Goal: Find specific page/section: Find specific page/section

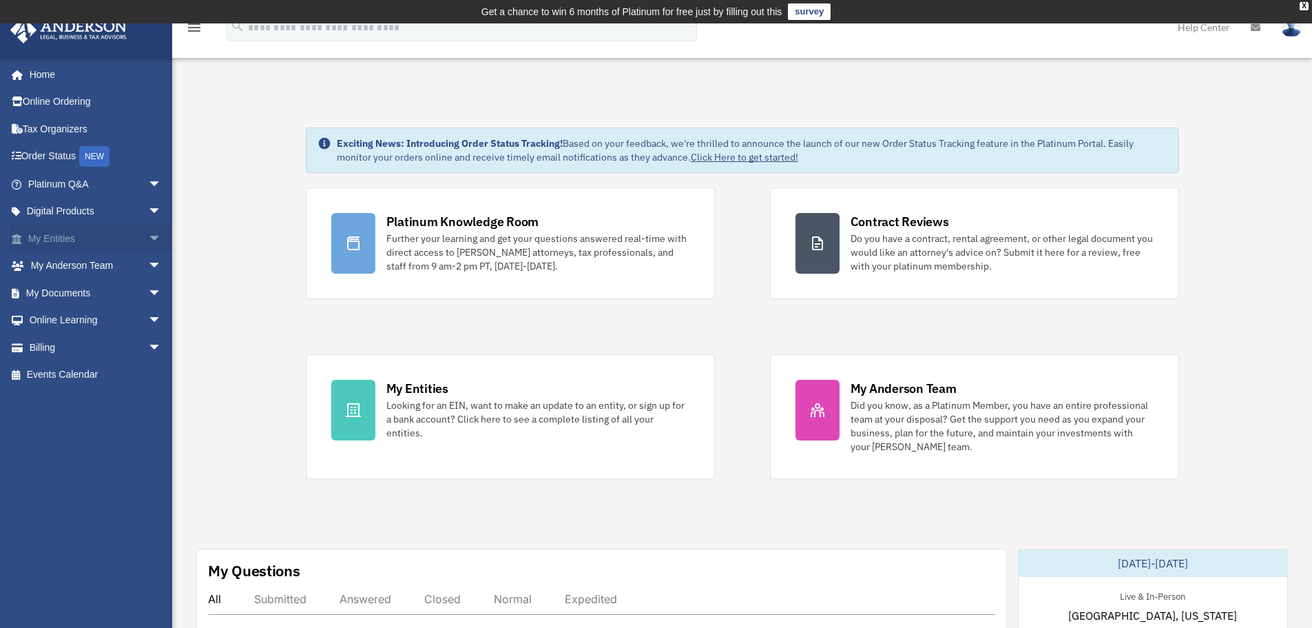
drag, startPoint x: 56, startPoint y: 241, endPoint x: 156, endPoint y: 229, distance: 100.6
click at [56, 242] on link "My Entities arrow_drop_down" at bounding box center [96, 239] width 173 height 28
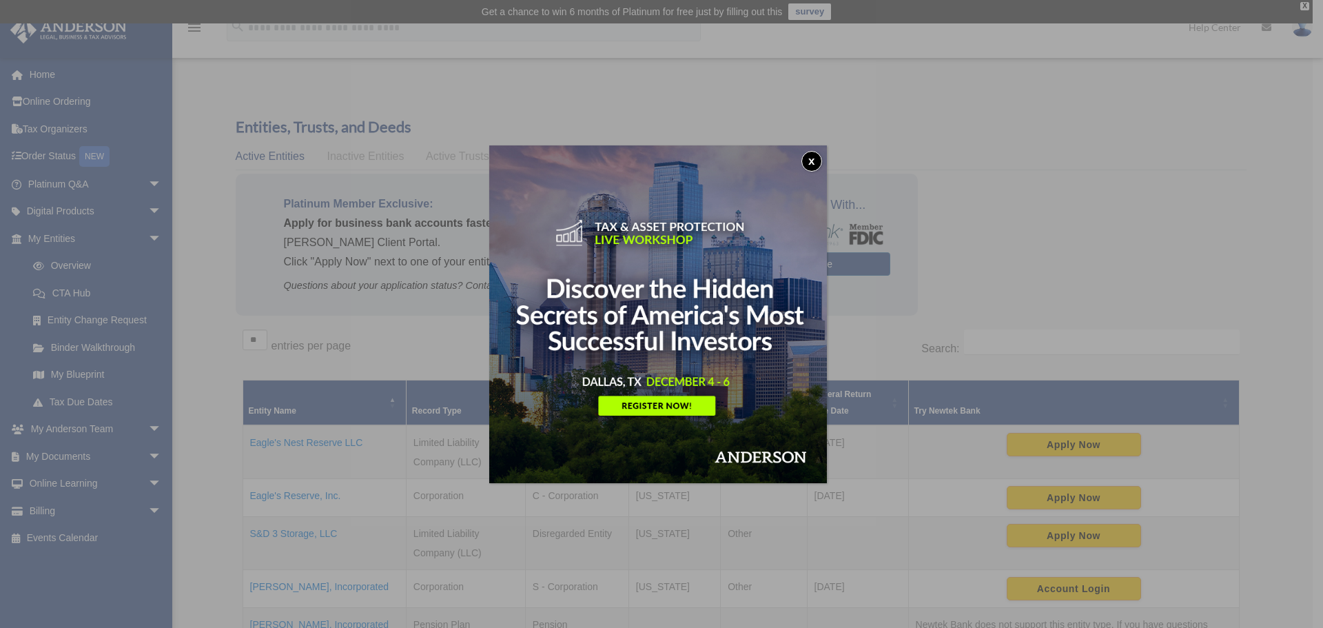
click at [815, 163] on button "x" at bounding box center [811, 161] width 21 height 21
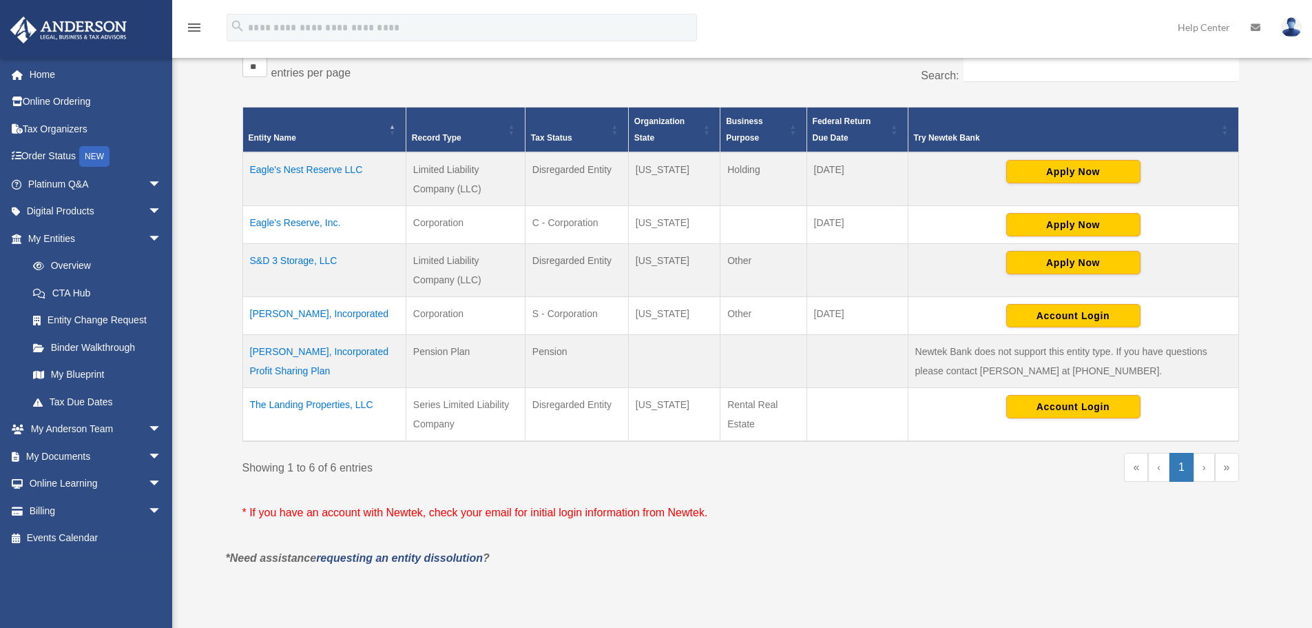
scroll to position [282, 0]
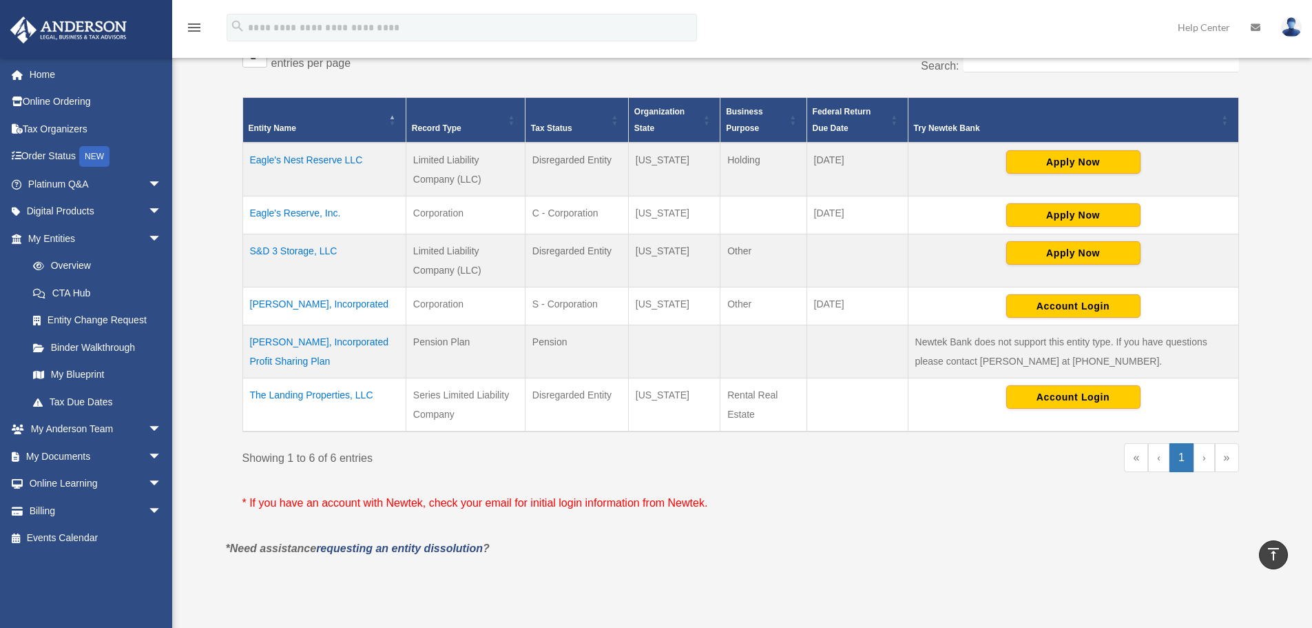
click at [320, 396] on td "The Landing Properties, LLC" at bounding box center [323, 405] width 163 height 54
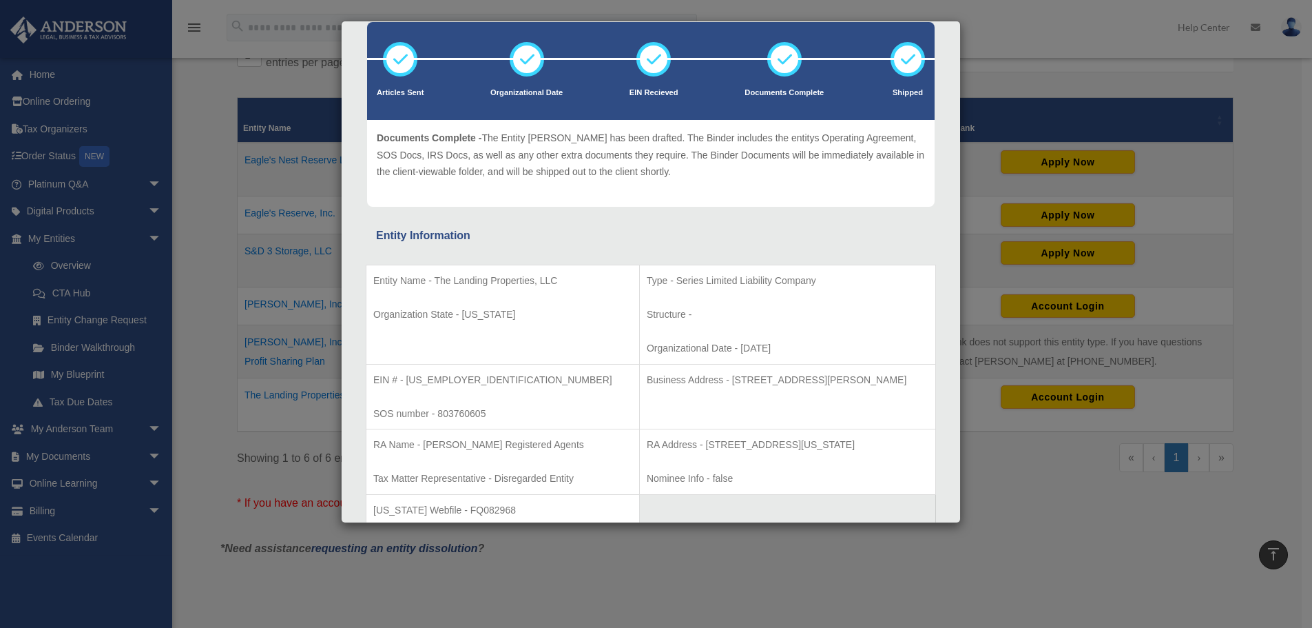
scroll to position [0, 0]
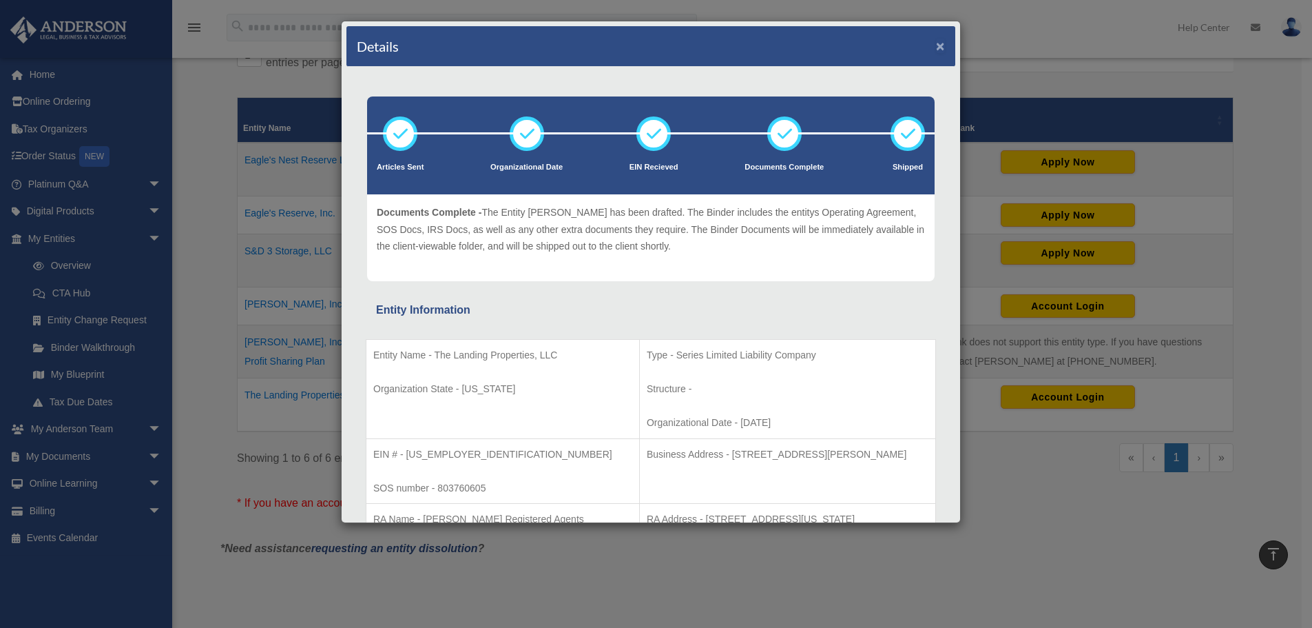
click at [936, 47] on button "×" at bounding box center [940, 46] width 9 height 14
